Goal: Task Accomplishment & Management: Complete application form

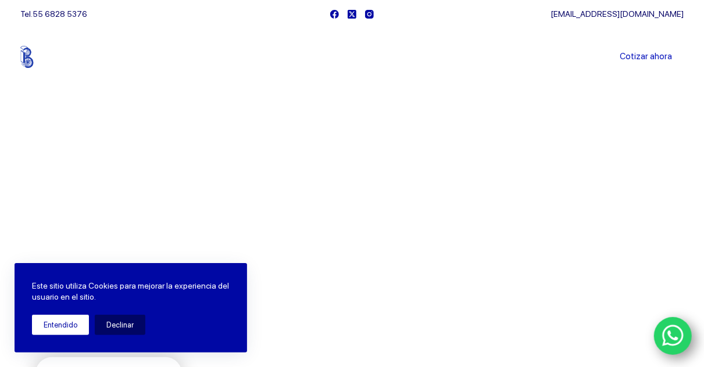
click at [56, 325] on button "Entendido" at bounding box center [60, 325] width 57 height 20
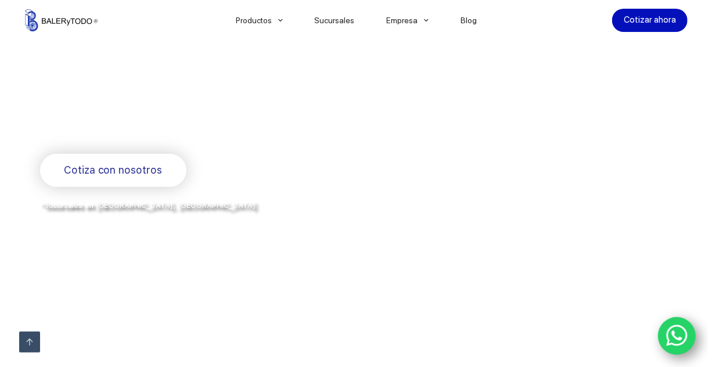
scroll to position [202, 0]
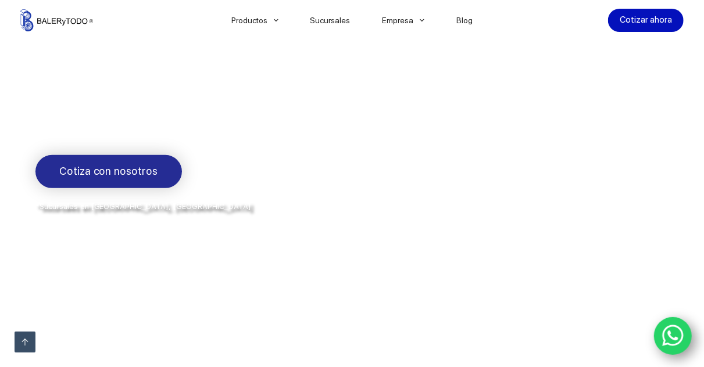
click at [133, 185] on link "Cotiza con nosotros" at bounding box center [108, 171] width 146 height 33
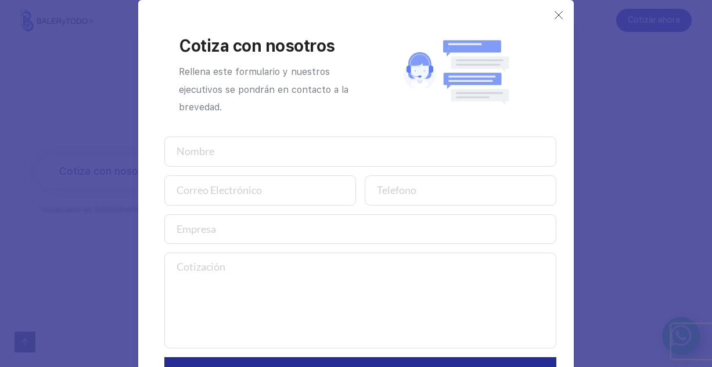
click at [227, 150] on input "text" at bounding box center [360, 152] width 392 height 30
type input "[PERSON_NAME]"
click at [218, 197] on input "email" at bounding box center [260, 190] width 192 height 30
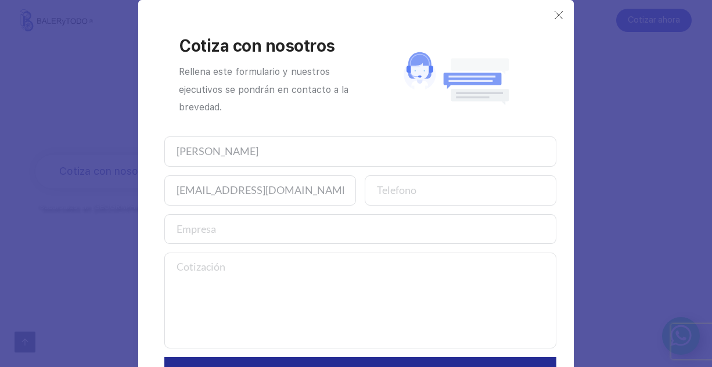
type input "[EMAIL_ADDRESS][DOMAIN_NAME]"
click at [393, 195] on input "number" at bounding box center [461, 190] width 192 height 30
type input "7443245119"
click at [194, 224] on input "text" at bounding box center [360, 229] width 392 height 30
type input "PERSONA FISICA [PERSON_NAME]"
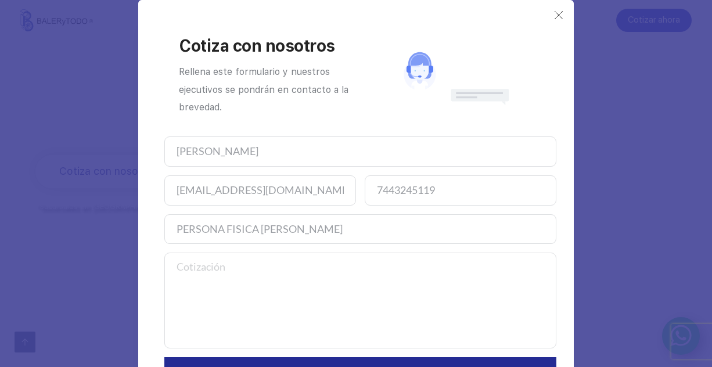
click at [194, 273] on textarea at bounding box center [360, 301] width 392 height 96
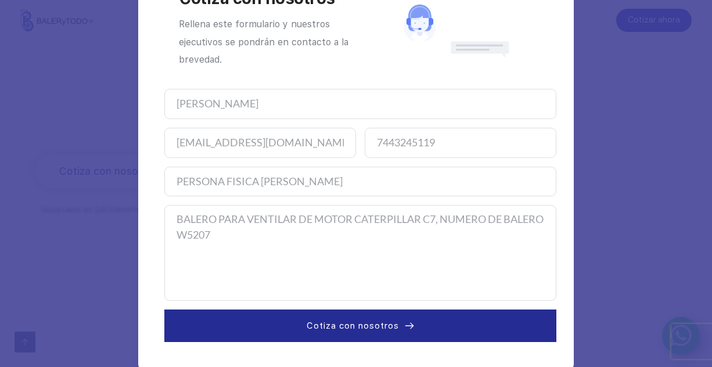
scroll to position [46, 0]
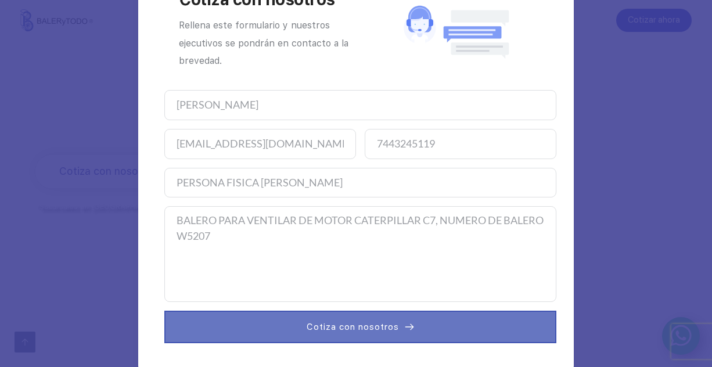
type textarea "BALERO PARA VENTILAR DE MOTOR CATERPILLAR C7, NUMERO DE BALERO W5207"
click at [347, 324] on span "Cotiza con nosotros" at bounding box center [353, 327] width 92 height 14
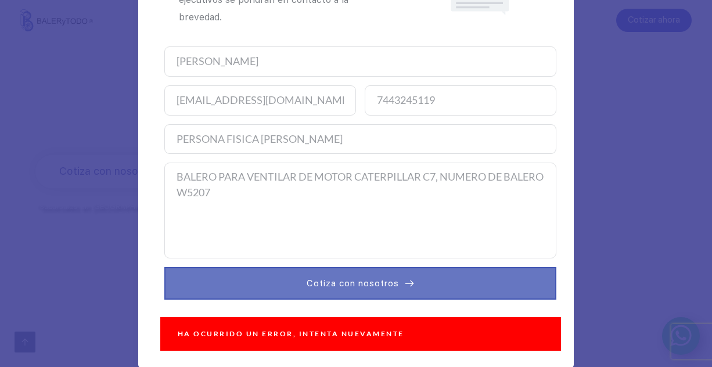
scroll to position [89, 0]
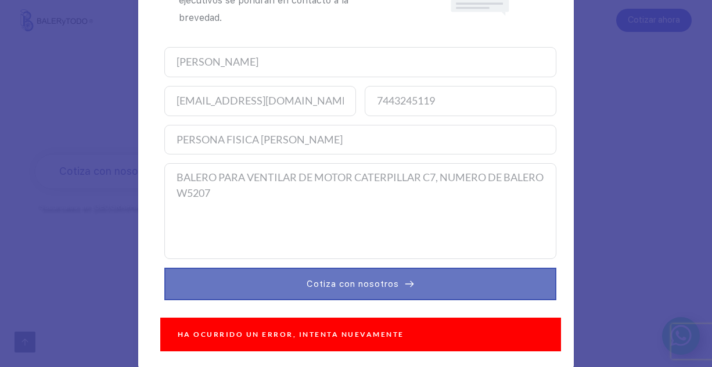
click at [349, 285] on span "Cotiza con nosotros" at bounding box center [353, 284] width 92 height 14
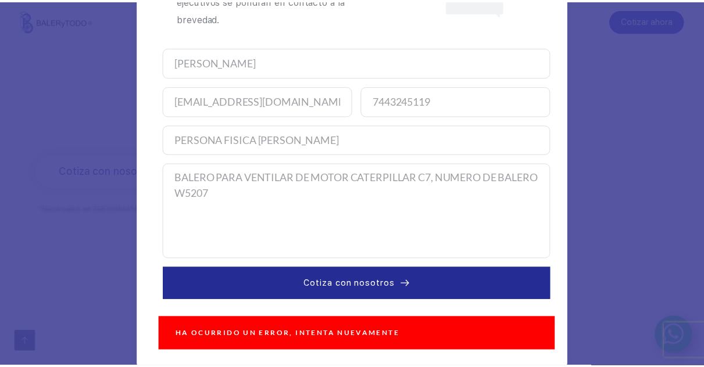
scroll to position [0, 0]
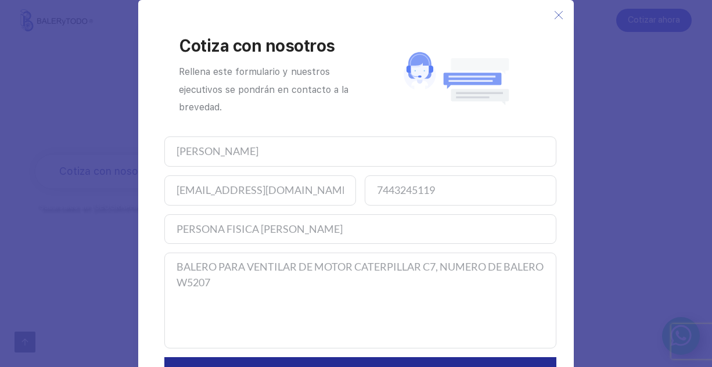
click at [554, 15] on icon at bounding box center [558, 14] width 9 height 9
